Goal: Transaction & Acquisition: Purchase product/service

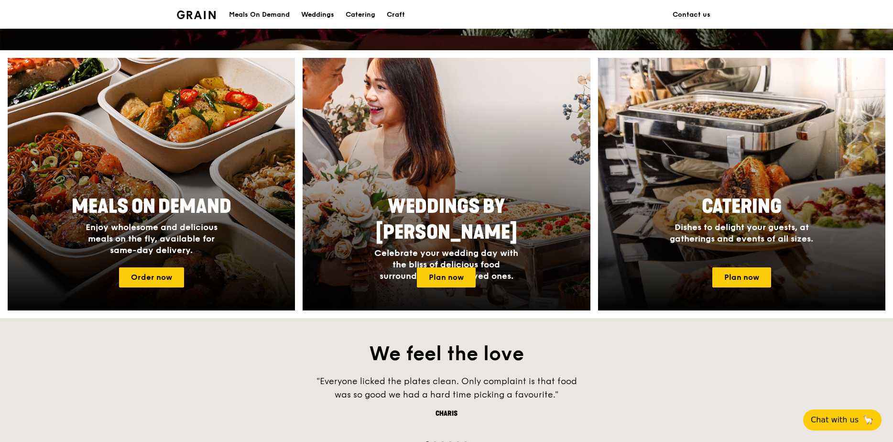
scroll to position [335, 0]
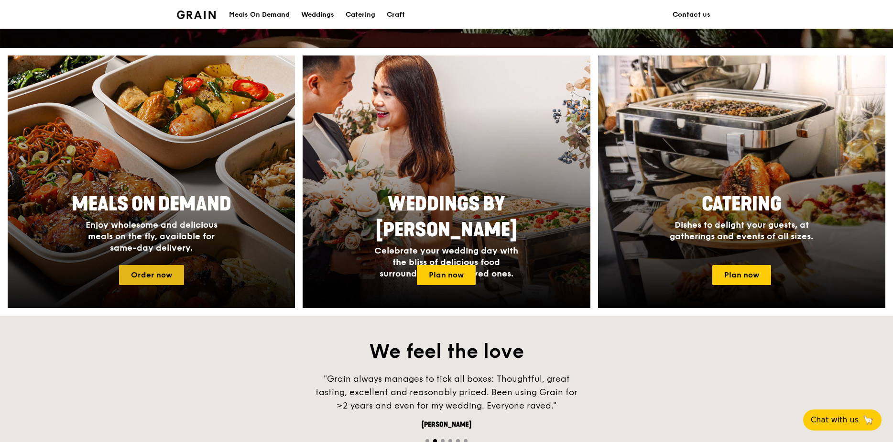
click at [153, 280] on link "Order now" at bounding box center [151, 275] width 65 height 20
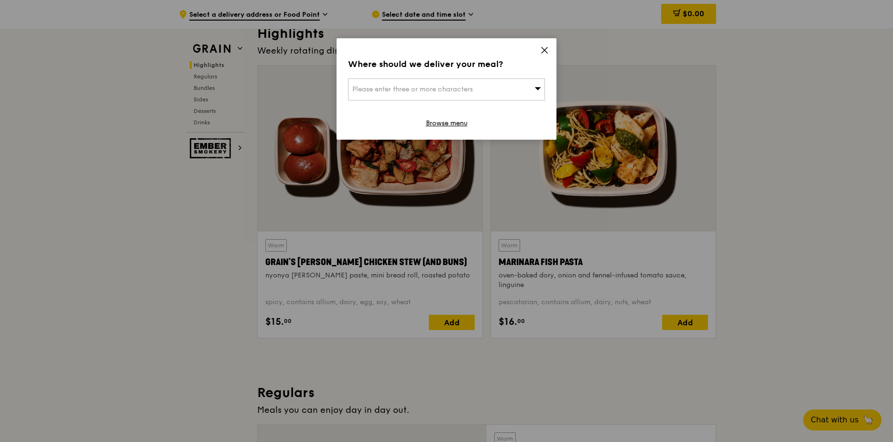
scroll to position [287, 0]
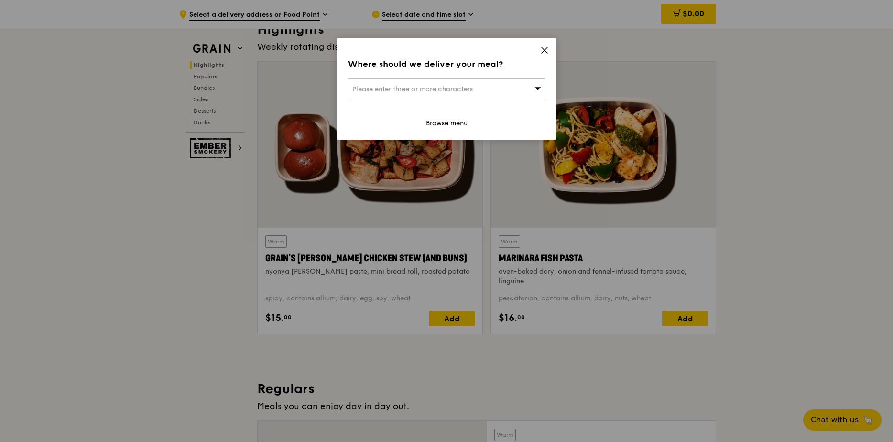
click at [541, 48] on icon at bounding box center [544, 50] width 9 height 9
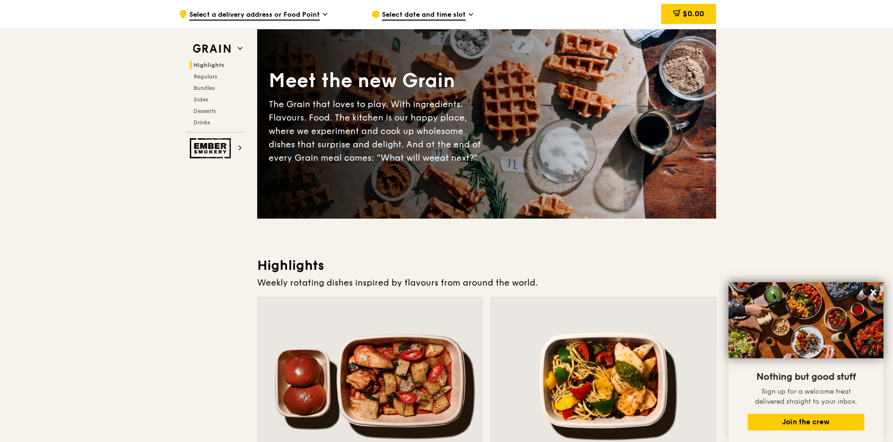
scroll to position [0, 0]
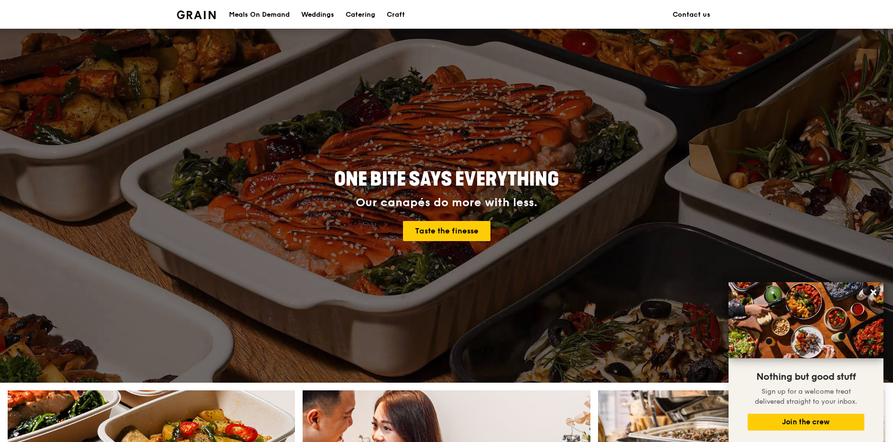
scroll to position [335, 0]
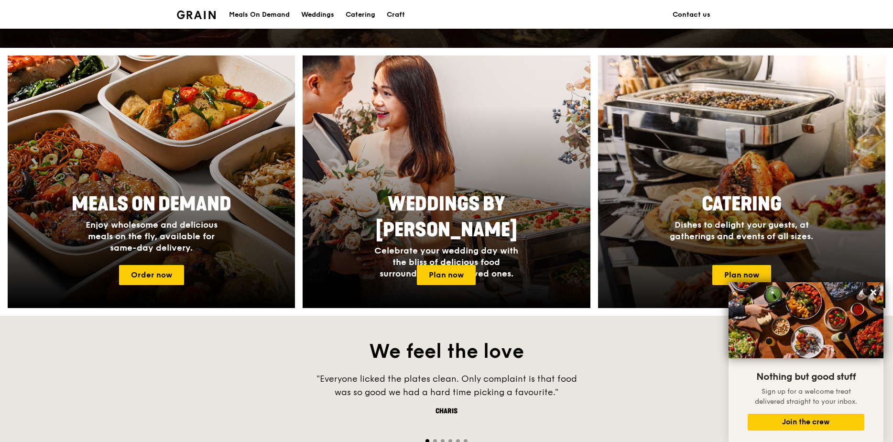
click at [711, 207] on span "Catering" at bounding box center [742, 204] width 80 height 23
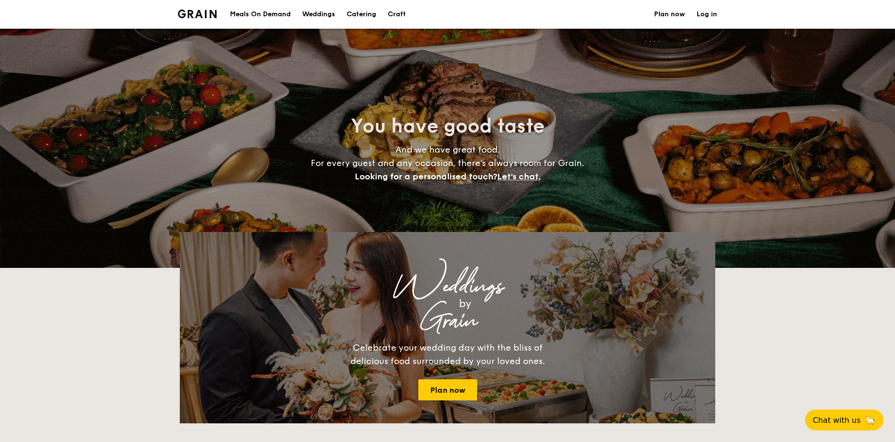
select select
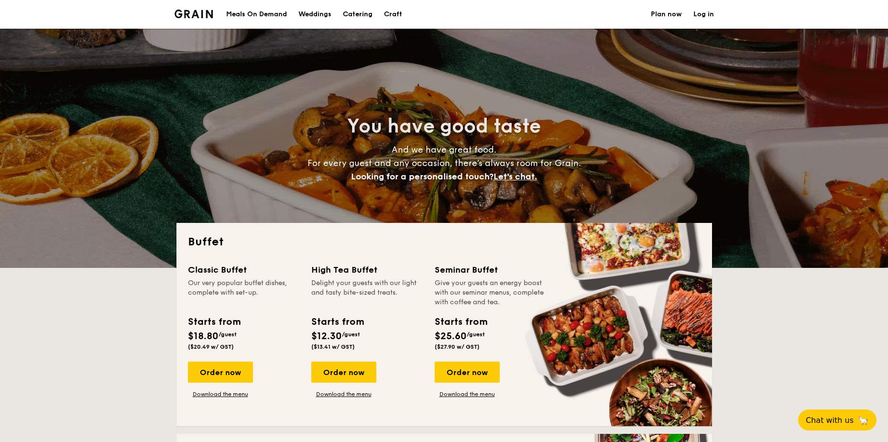
click at [248, 14] on div "Meals On Demand" at bounding box center [256, 14] width 61 height 29
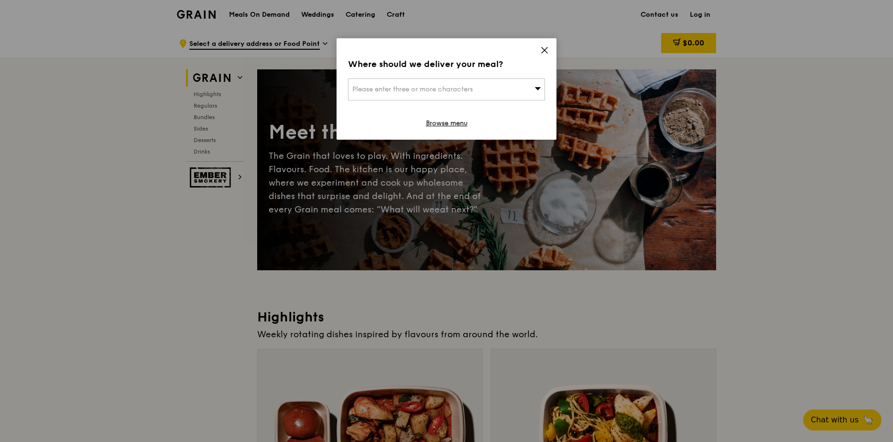
click at [550, 50] on div "Where should we deliver your meal? Please enter three or more characters Browse…" at bounding box center [447, 88] width 220 height 101
click at [546, 49] on icon at bounding box center [545, 50] width 6 height 6
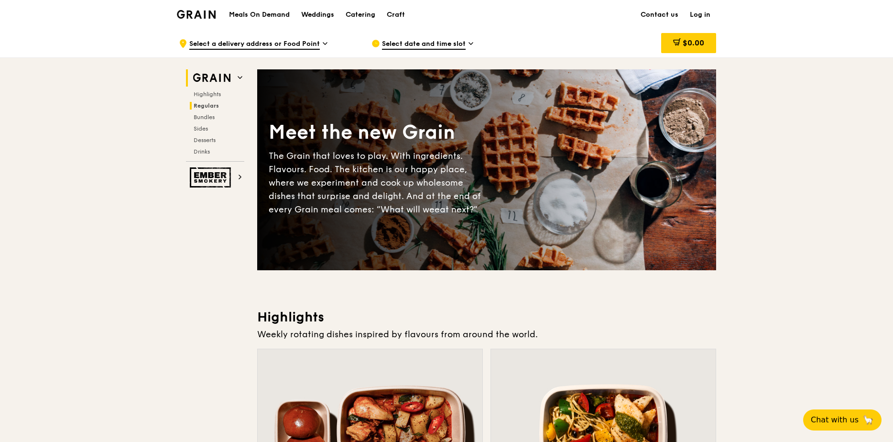
click at [207, 107] on span "Regulars" at bounding box center [206, 105] width 25 height 7
click at [209, 106] on span "Regulars" at bounding box center [206, 105] width 25 height 7
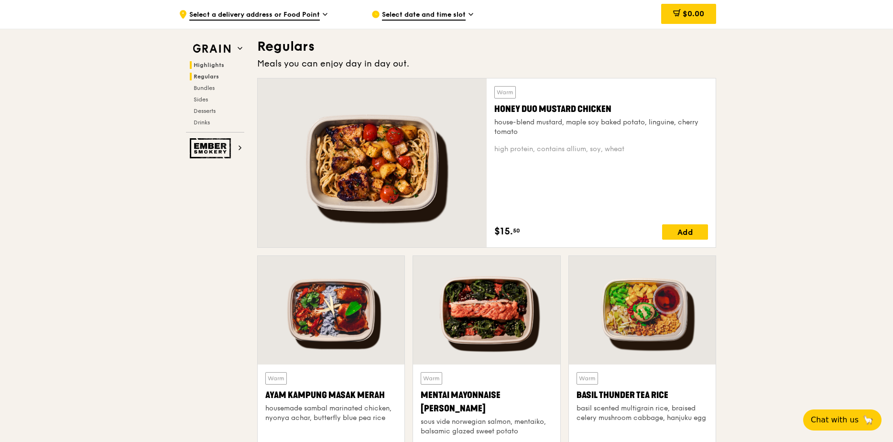
scroll to position [581, 0]
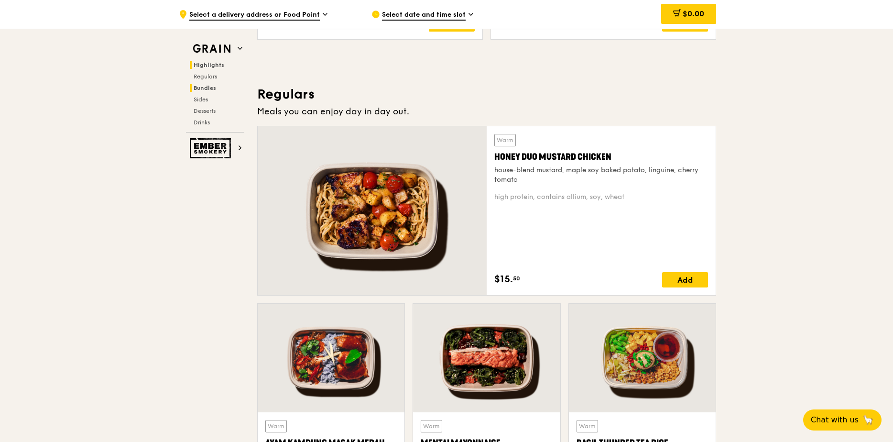
click at [206, 89] on span "Bundles" at bounding box center [205, 88] width 22 height 7
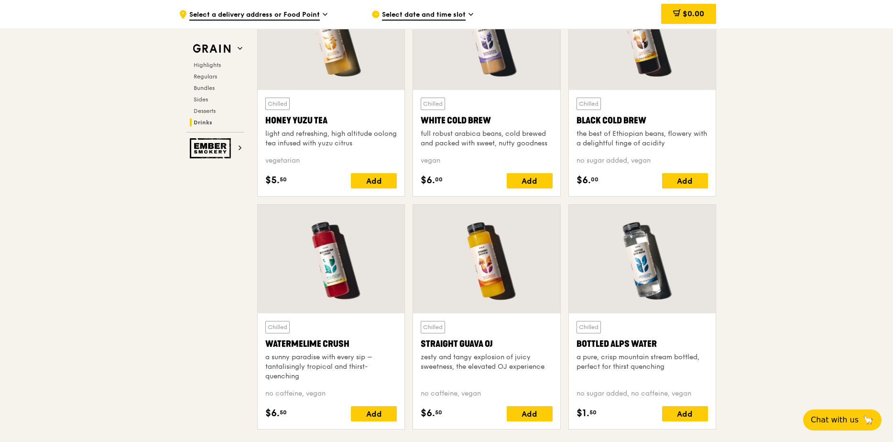
scroll to position [3768, 0]
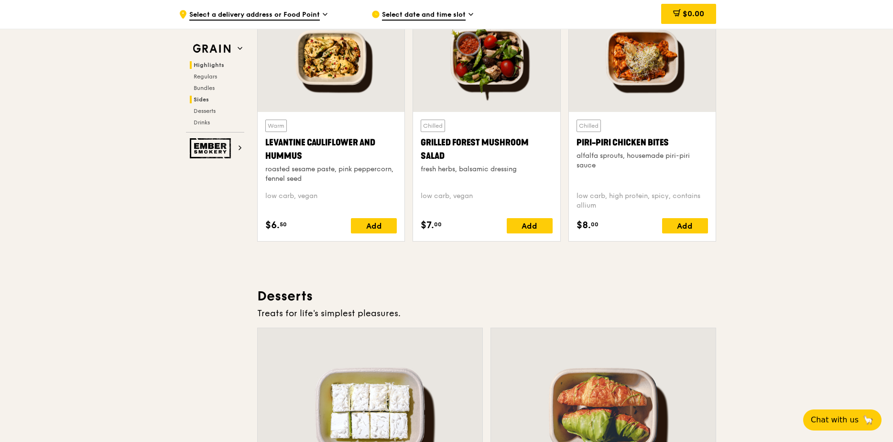
click at [214, 66] on span "Highlights" at bounding box center [209, 65] width 31 height 7
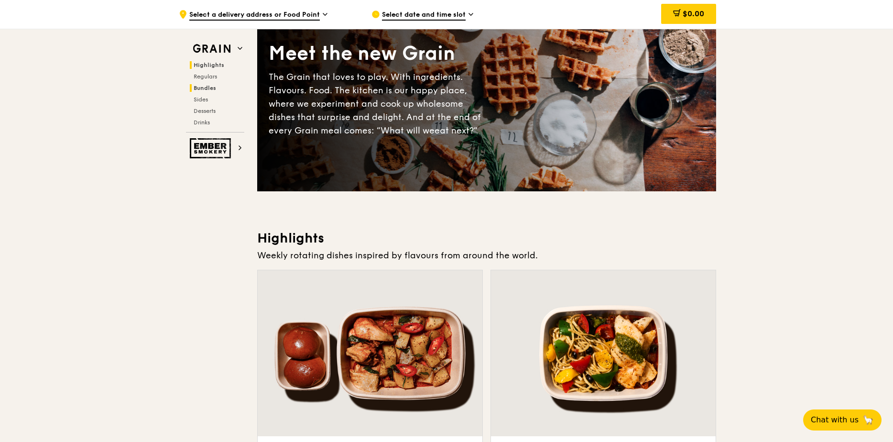
scroll to position [0, 0]
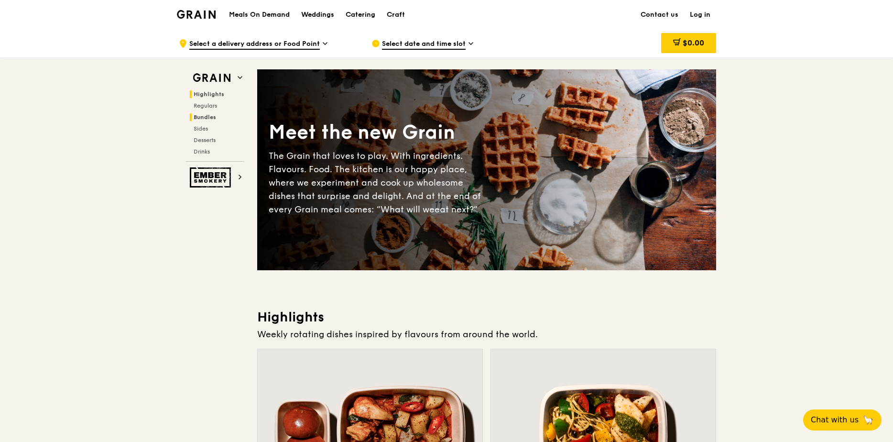
click at [207, 115] on span "Bundles" at bounding box center [205, 117] width 22 height 7
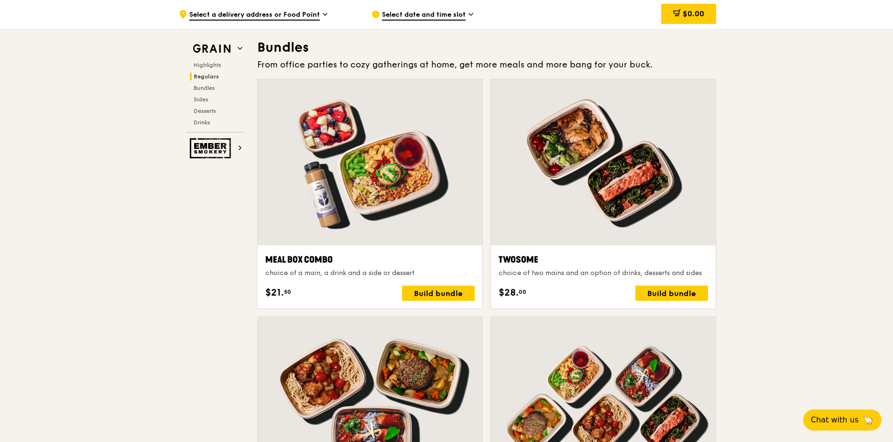
scroll to position [1378, 0]
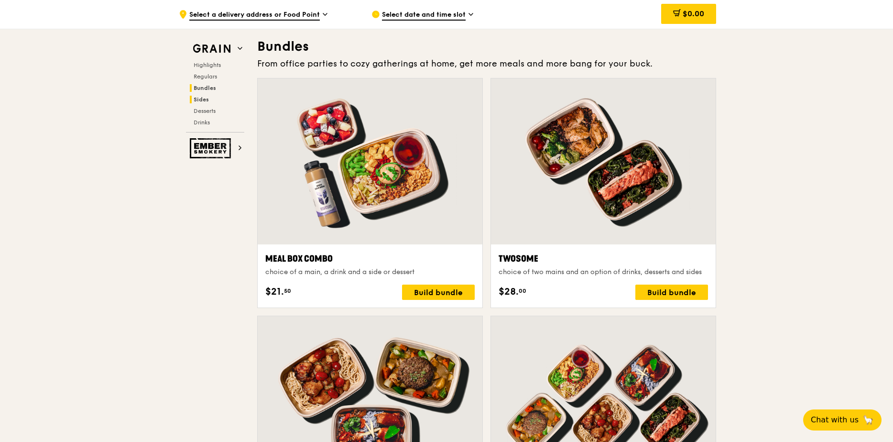
click at [203, 99] on span "Sides" at bounding box center [201, 99] width 15 height 7
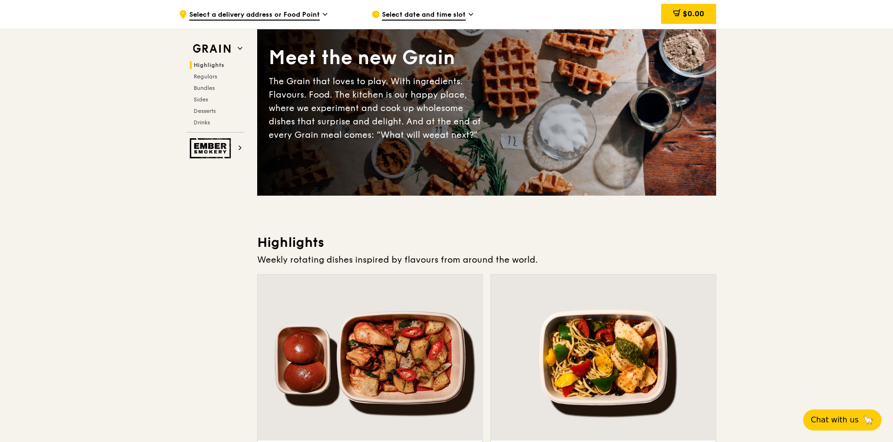
click at [208, 62] on span "Highlights" at bounding box center [209, 65] width 31 height 7
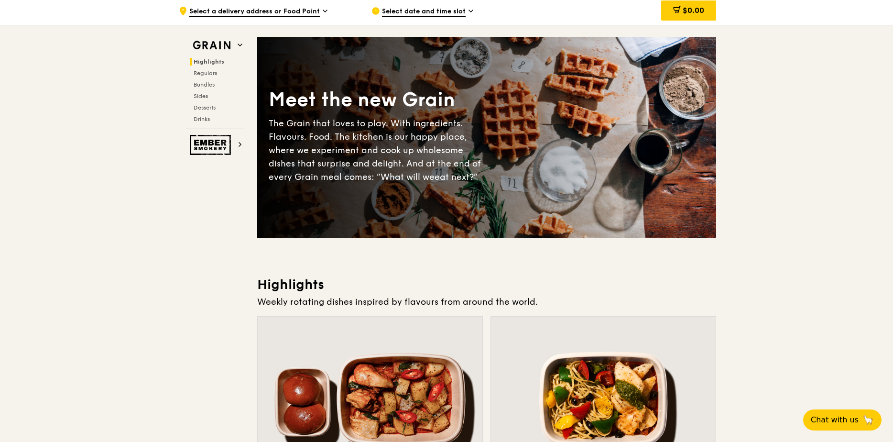
scroll to position [0, 0]
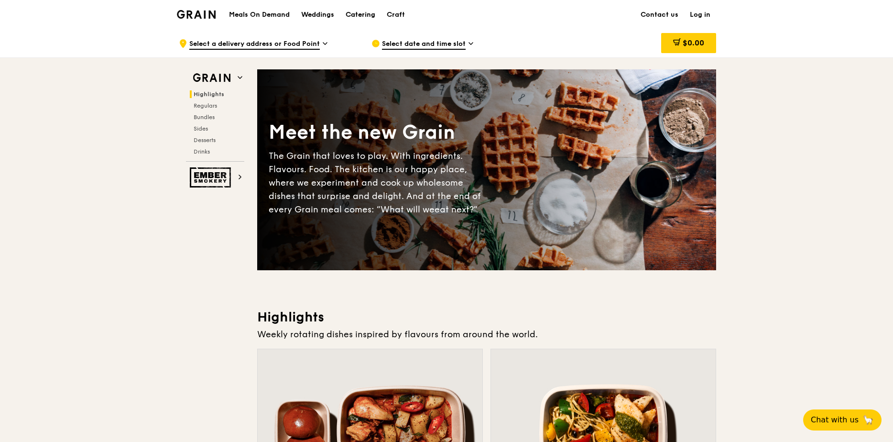
click at [369, 16] on div "Catering" at bounding box center [361, 14] width 30 height 29
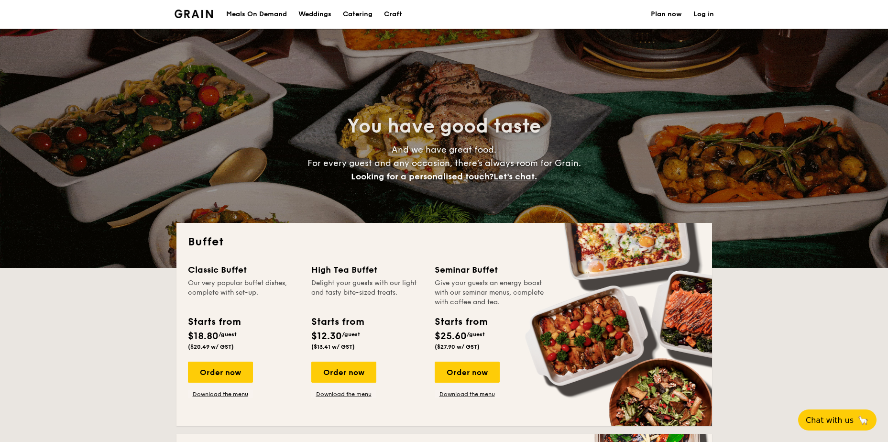
select select
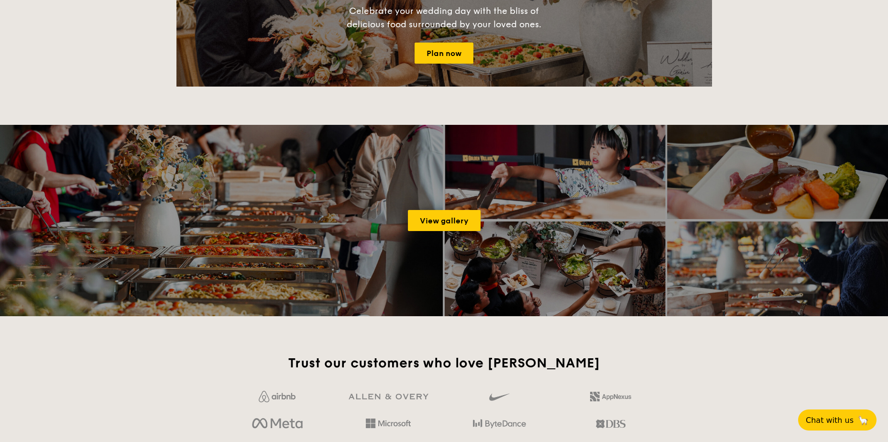
scroll to position [1195, 0]
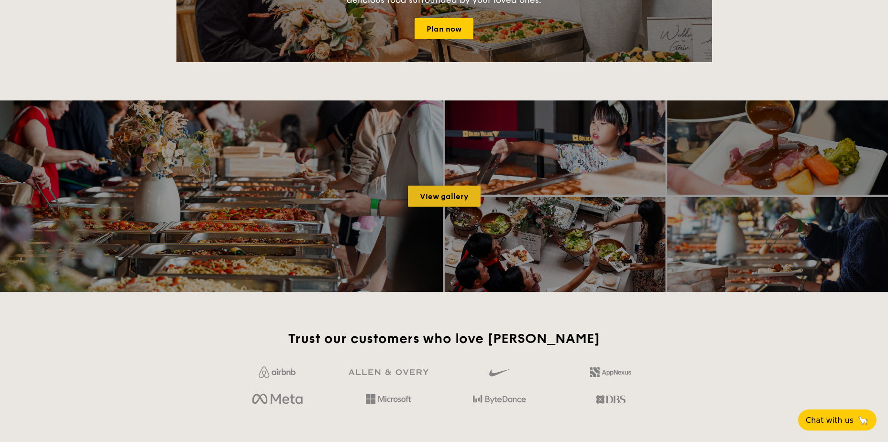
click at [439, 193] on link "View gallery" at bounding box center [444, 196] width 73 height 21
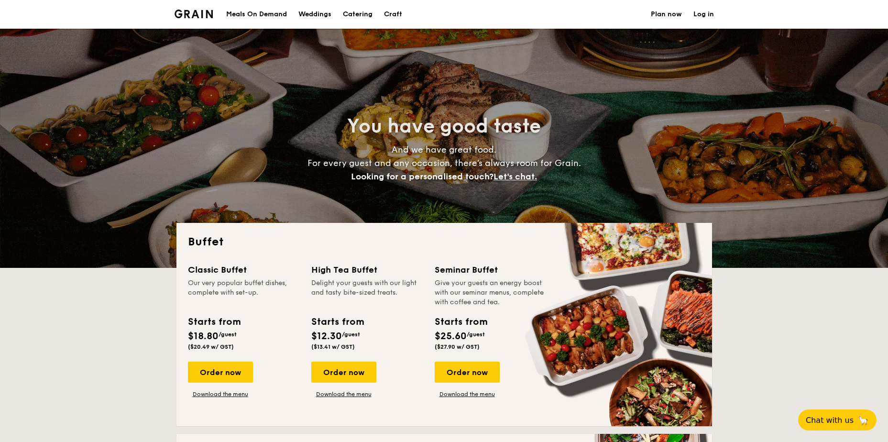
select select
click at [247, 13] on div "Meals On Demand" at bounding box center [256, 14] width 61 height 29
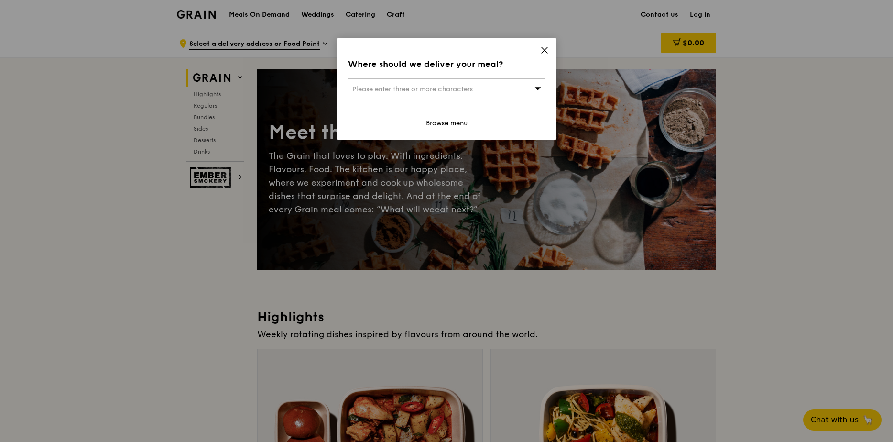
click at [550, 52] on div "Where should we deliver your meal? Please enter three or more characters Browse…" at bounding box center [447, 88] width 220 height 101
click at [547, 48] on icon at bounding box center [545, 50] width 6 height 6
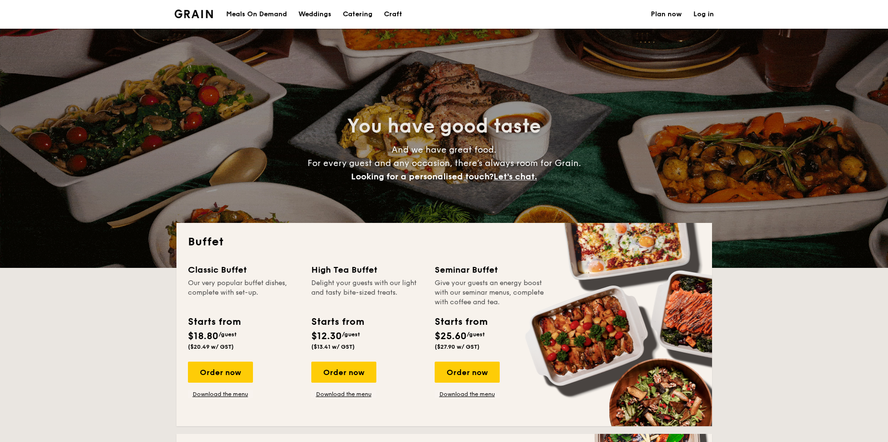
select select
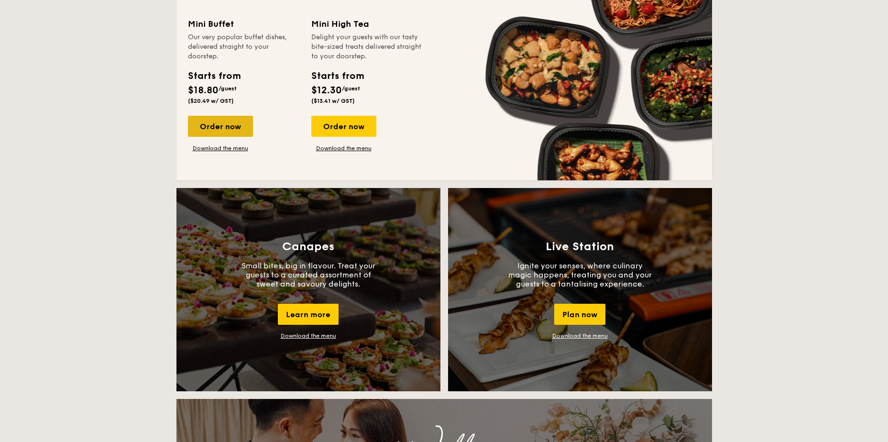
scroll to position [622, 0]
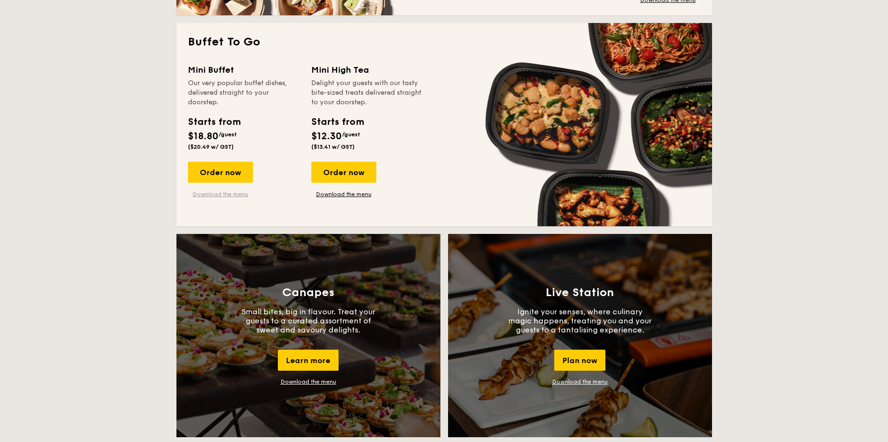
click at [225, 193] on link "Download the menu" at bounding box center [220, 194] width 65 height 8
